Goal: Navigation & Orientation: Find specific page/section

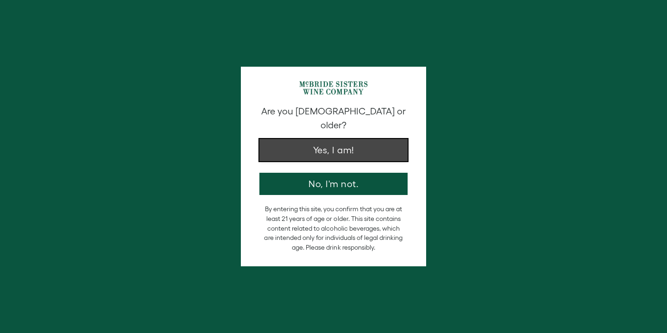
click at [350, 140] on button "Yes, I am!" at bounding box center [333, 150] width 148 height 22
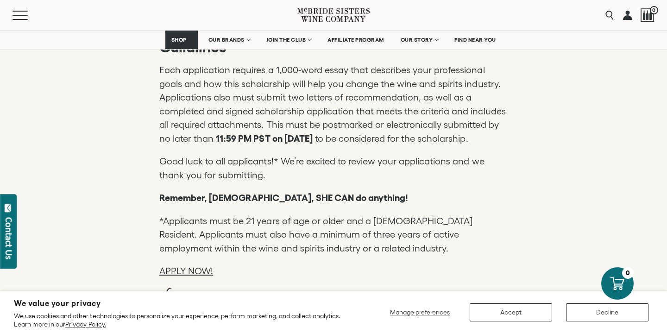
scroll to position [1811, 0]
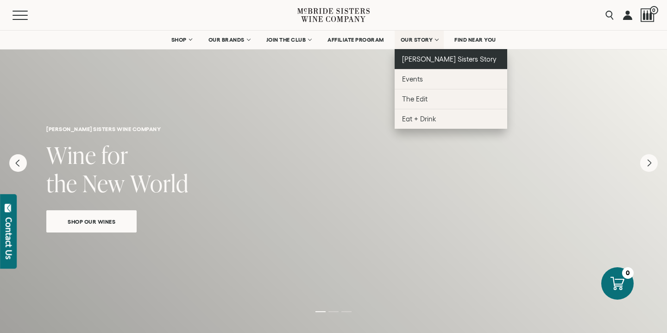
click at [426, 61] on span "[PERSON_NAME] Sisters Story" at bounding box center [449, 59] width 95 height 8
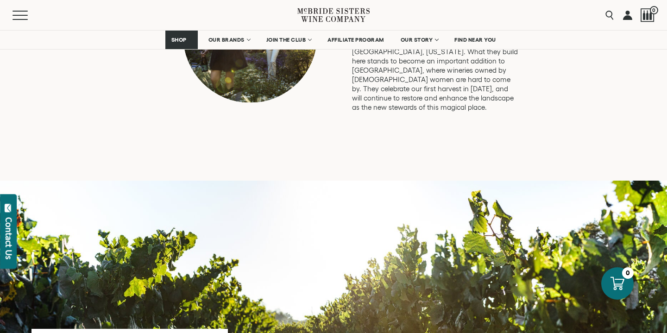
scroll to position [2444, 0]
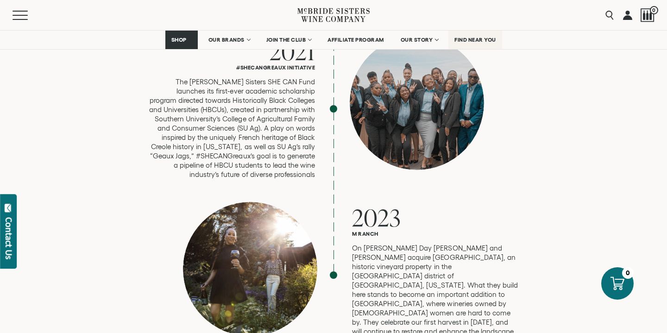
click at [478, 41] on span "FIND NEAR YOU" at bounding box center [475, 40] width 42 height 6
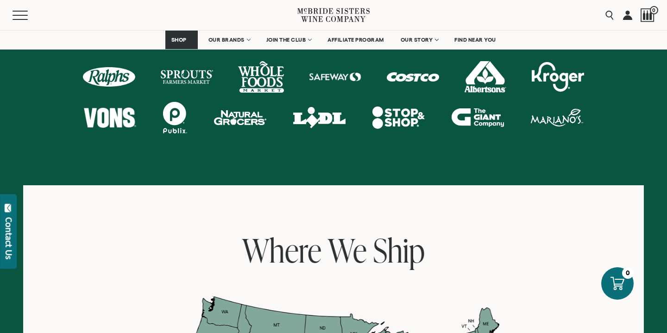
scroll to position [769, 0]
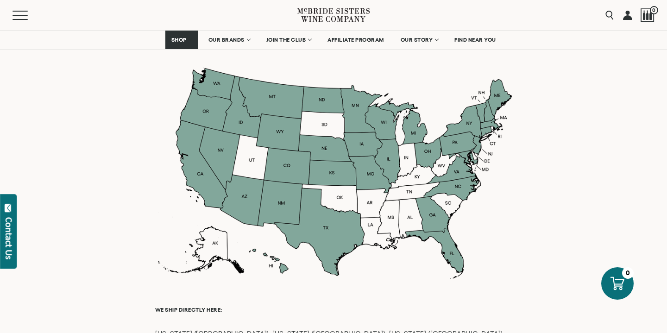
click at [408, 156] on div at bounding box center [333, 173] width 357 height 211
click at [388, 155] on div at bounding box center [333, 173] width 357 height 211
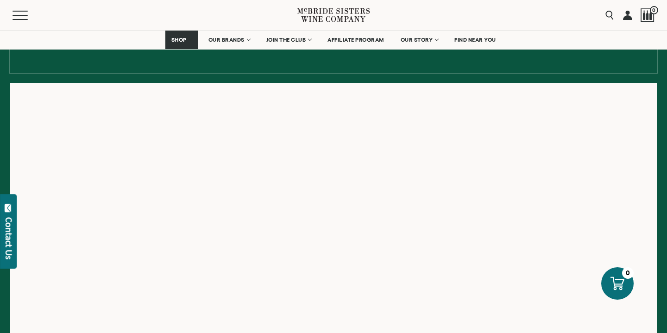
scroll to position [131, 0]
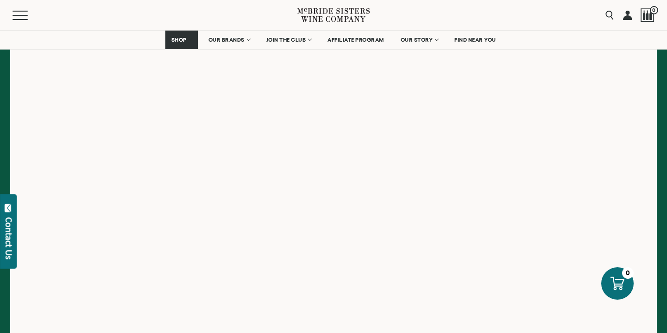
scroll to position [180, 0]
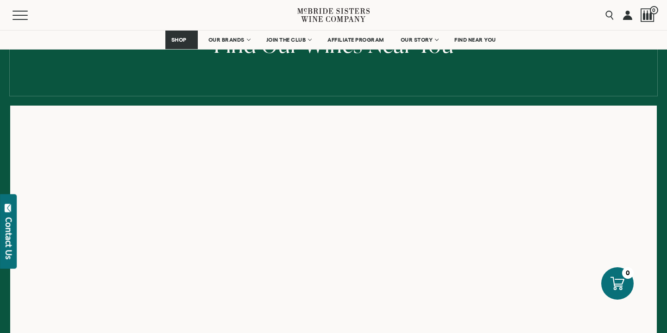
scroll to position [227, 0]
